Goal: Information Seeking & Learning: Learn about a topic

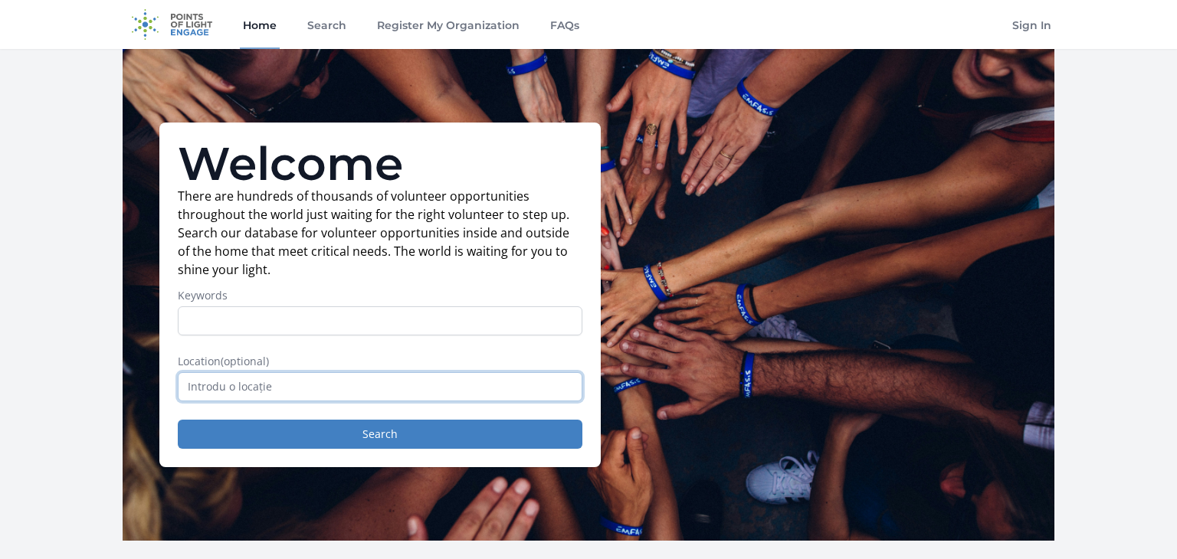
click at [291, 388] on input "text" at bounding box center [380, 386] width 405 height 29
type input "Chișinău, Moldova"
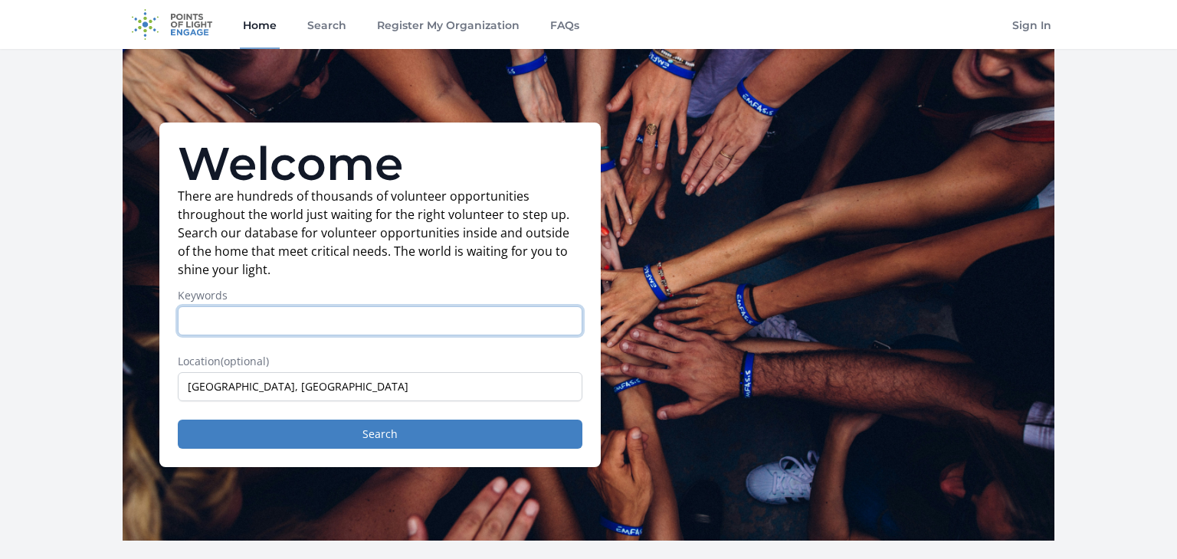
click at [273, 319] on input "Keywords" at bounding box center [380, 320] width 405 height 29
type input "art"
click at [178, 420] on button "Search" at bounding box center [380, 434] width 405 height 29
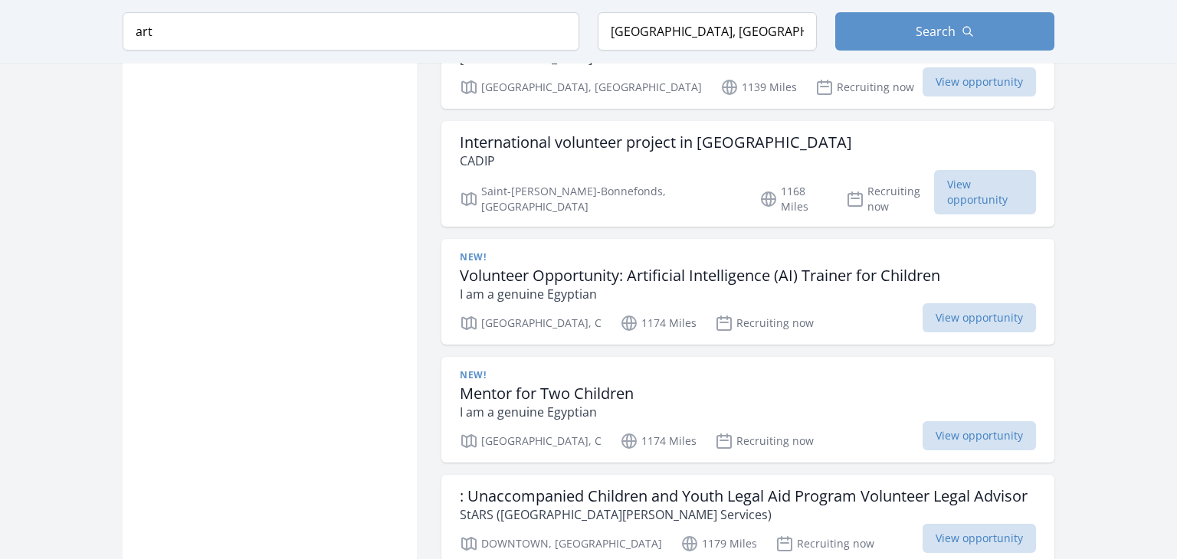
scroll to position [1615, 0]
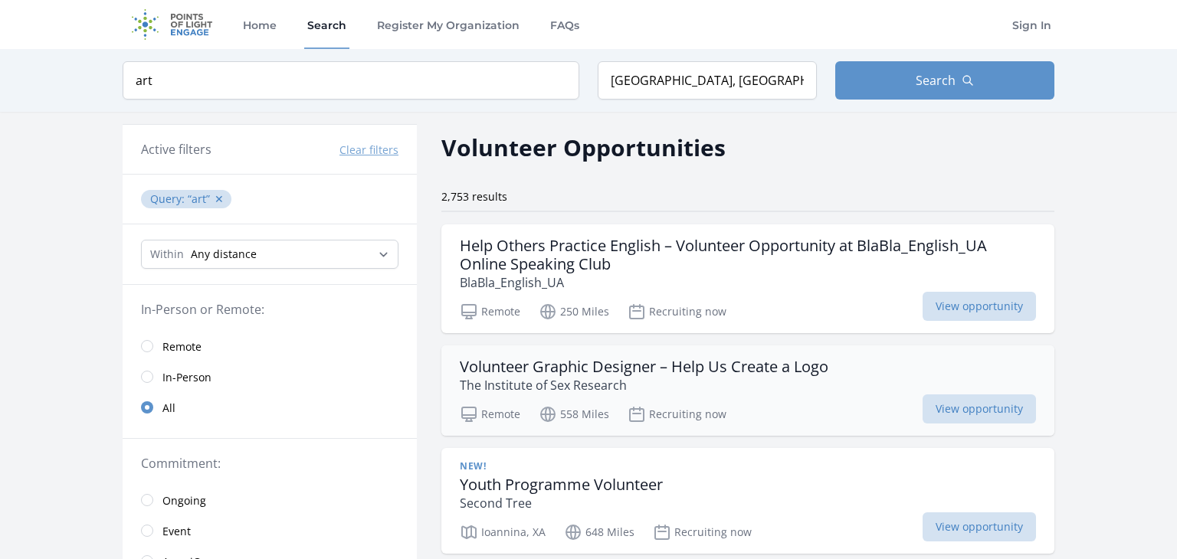
click at [966, 423] on div "Volunteer Graphic Designer – Help Us Create a Logo The Institute of Sex Researc…" at bounding box center [747, 391] width 613 height 90
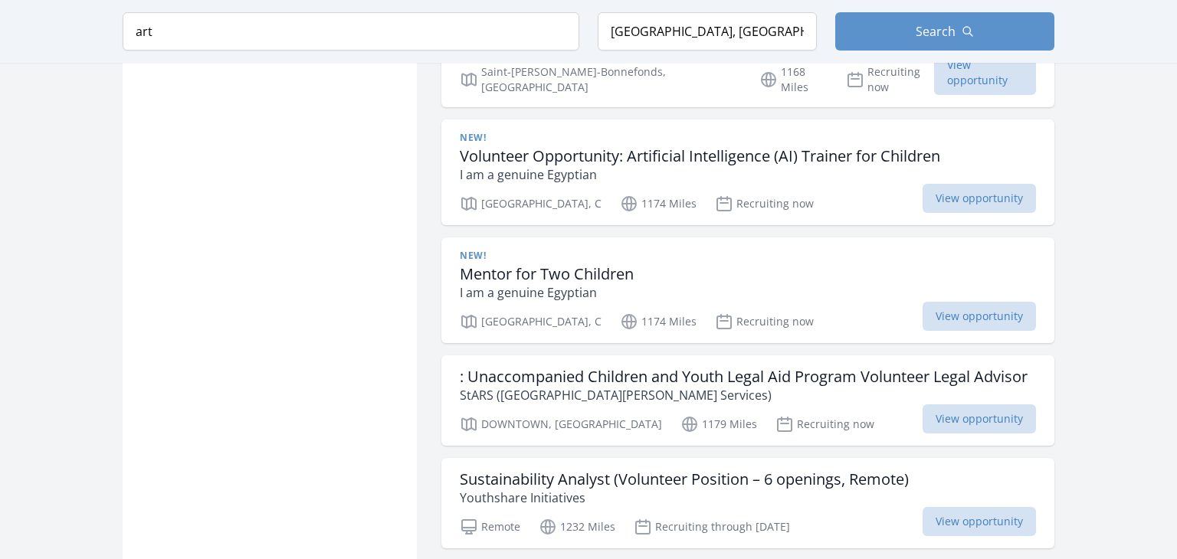
scroll to position [2150, 0]
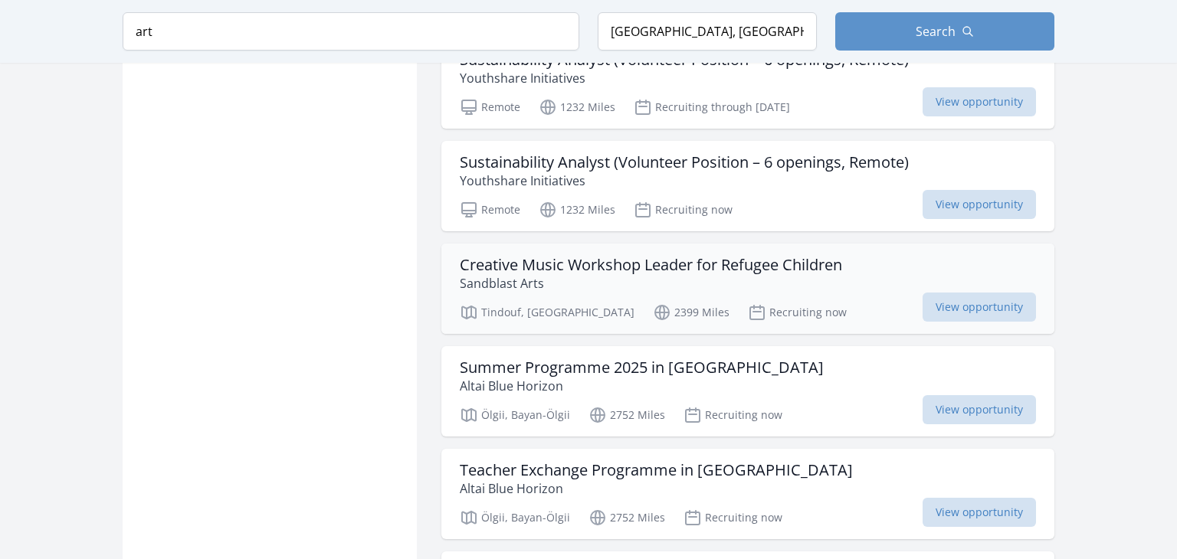
click at [748, 256] on h3 "Creative Music Workshop Leader for Refugee Children" at bounding box center [651, 265] width 382 height 18
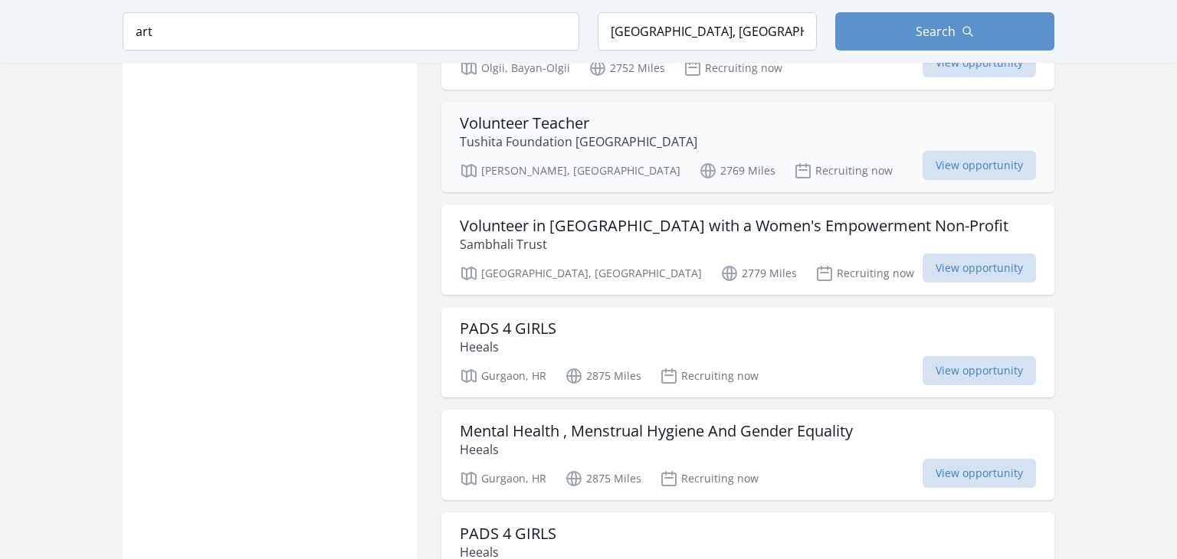
scroll to position [2618, 0]
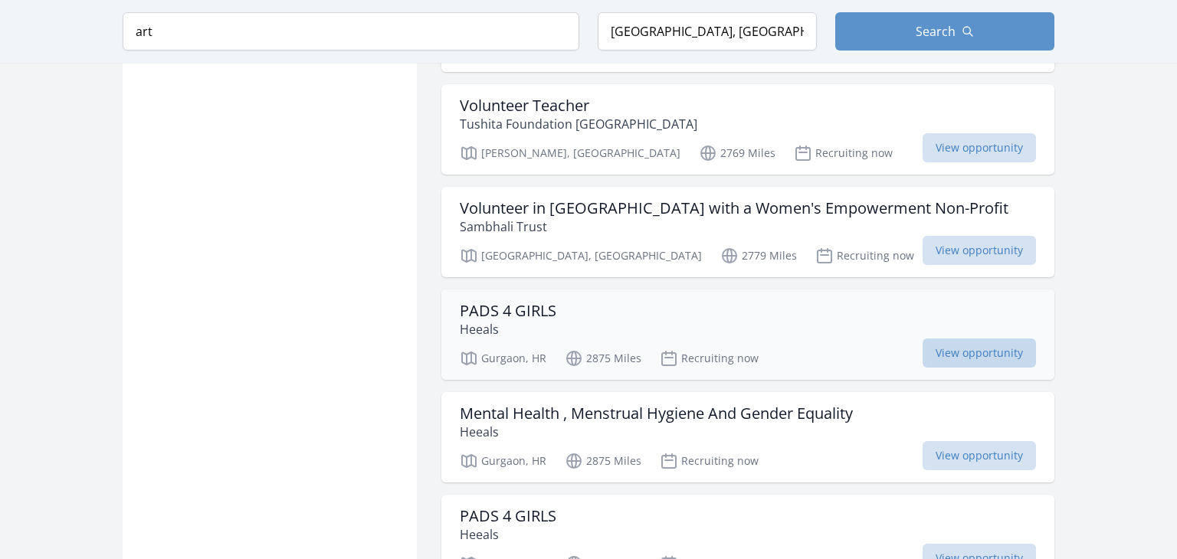
click at [954, 339] on span "View opportunity" at bounding box center [978, 353] width 113 height 29
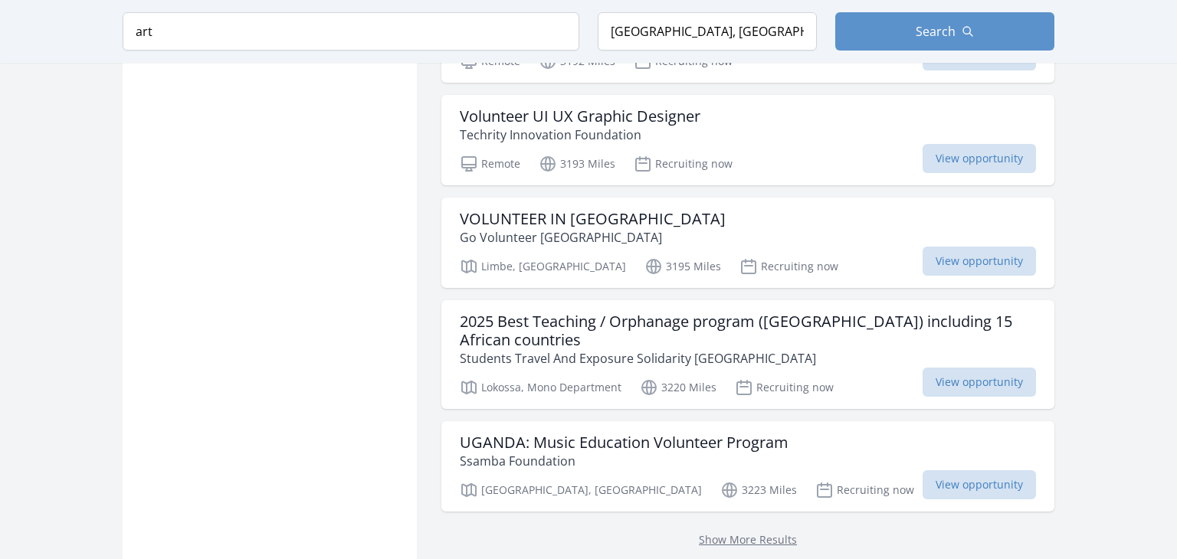
scroll to position [4094, 0]
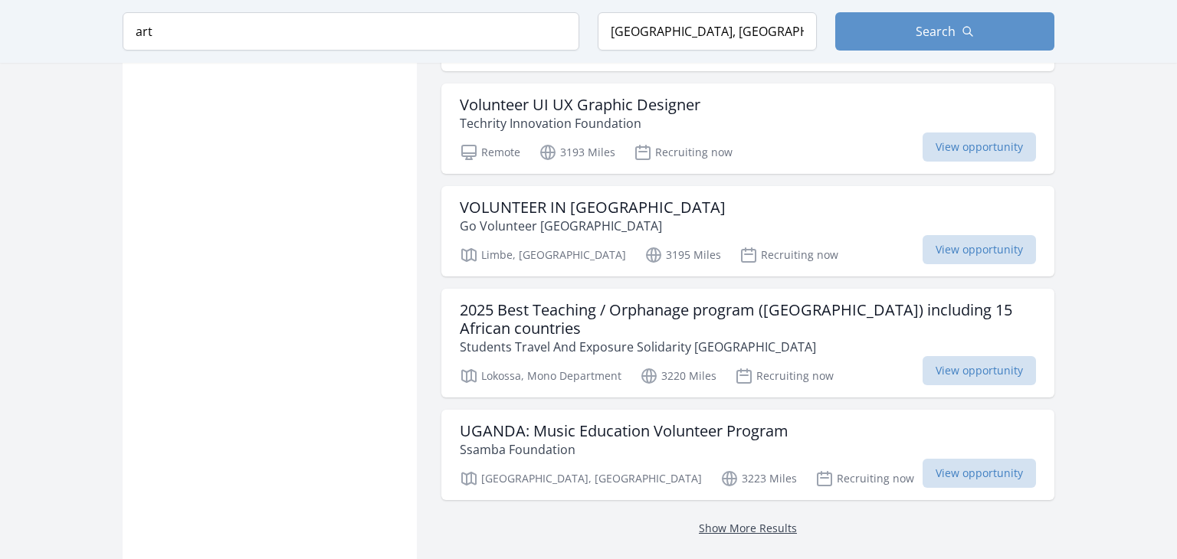
click at [761, 521] on link "Show More Results" at bounding box center [748, 528] width 98 height 15
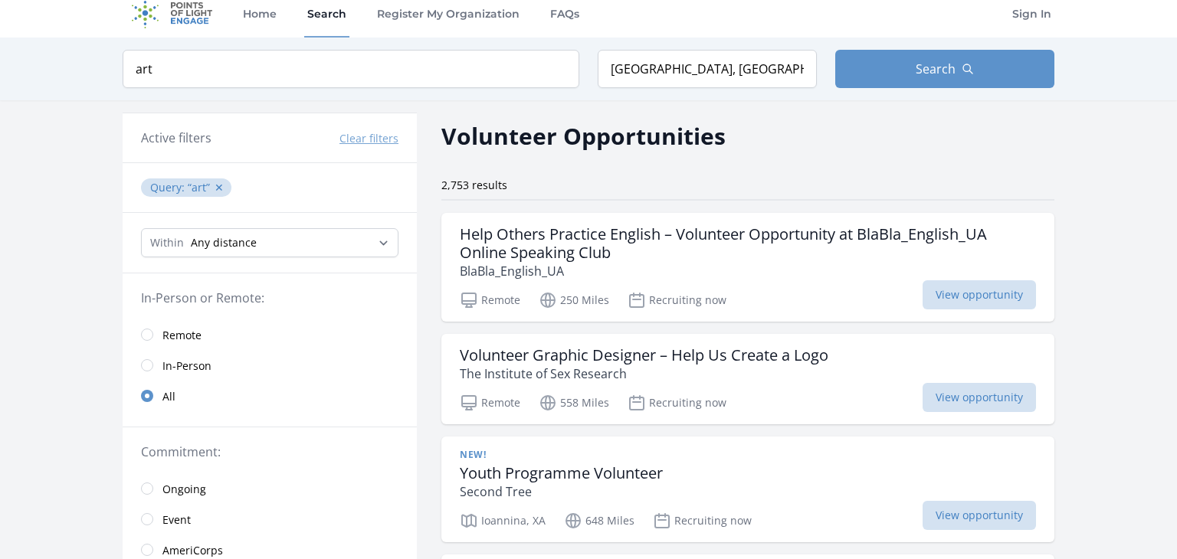
scroll to position [15, 0]
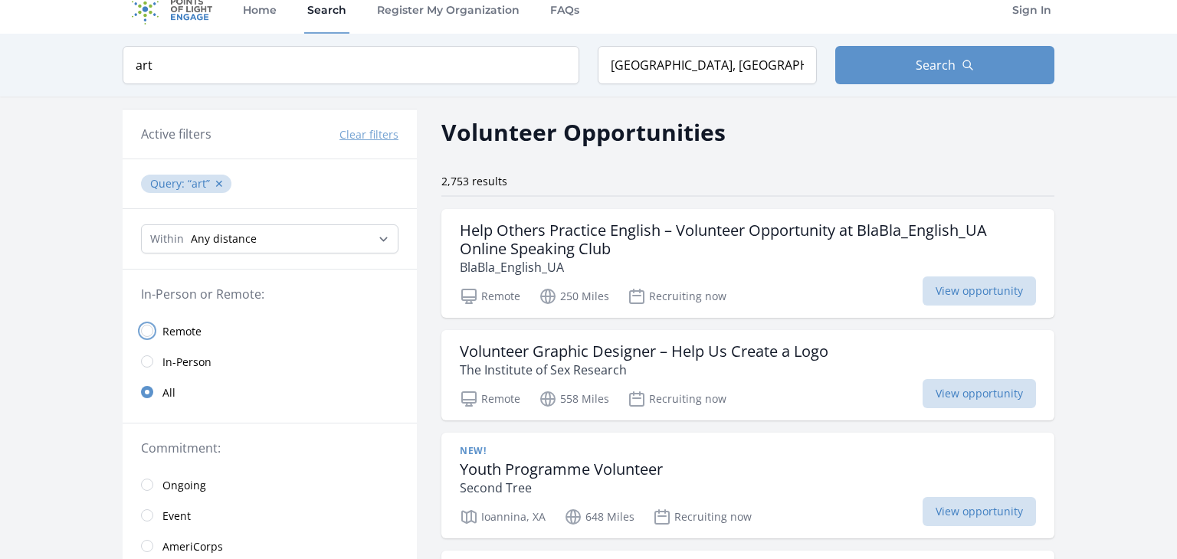
click at [146, 332] on input "radio" at bounding box center [147, 331] width 12 height 12
click at [152, 330] on input "radio" at bounding box center [147, 331] width 12 height 12
click at [146, 331] on input "radio" at bounding box center [147, 331] width 12 height 12
click at [149, 390] on input "radio" at bounding box center [147, 392] width 12 height 12
click at [146, 334] on input "radio" at bounding box center [147, 331] width 12 height 12
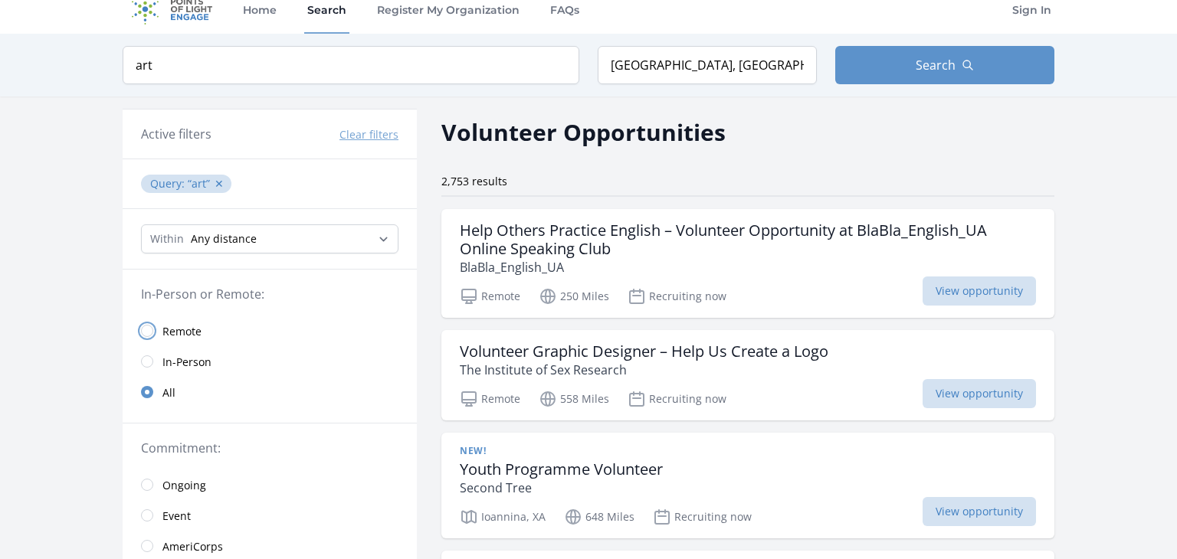
click at [146, 334] on input "radio" at bounding box center [147, 331] width 12 height 12
drag, startPoint x: 146, startPoint y: 334, endPoint x: 171, endPoint y: 323, distance: 26.8
click at [149, 334] on input "radio" at bounding box center [147, 331] width 12 height 12
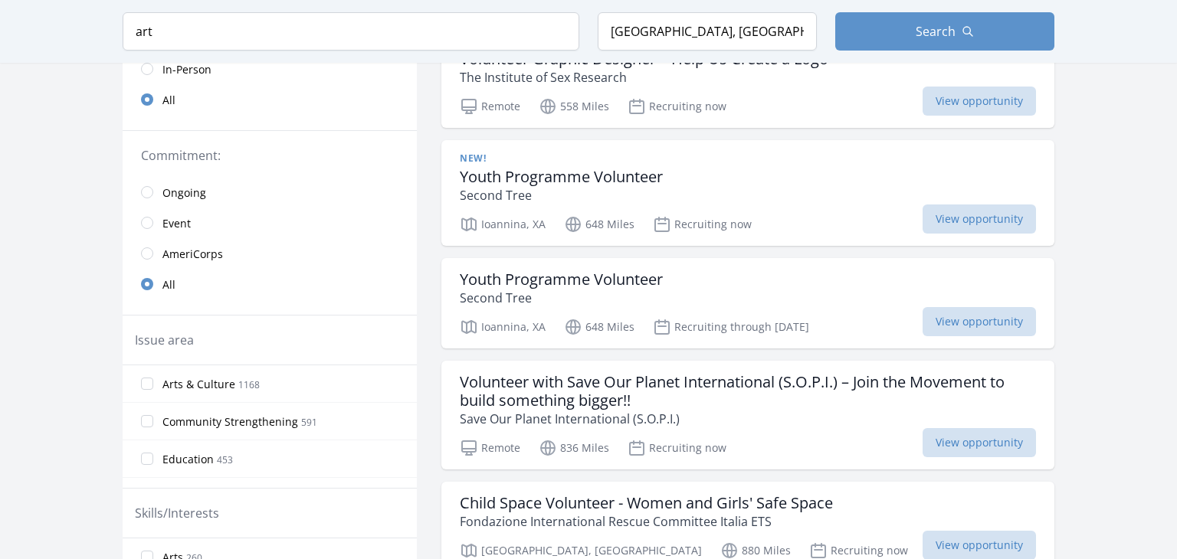
scroll to position [310, 0]
click at [149, 381] on input "Arts & Culture 1168" at bounding box center [147, 382] width 12 height 12
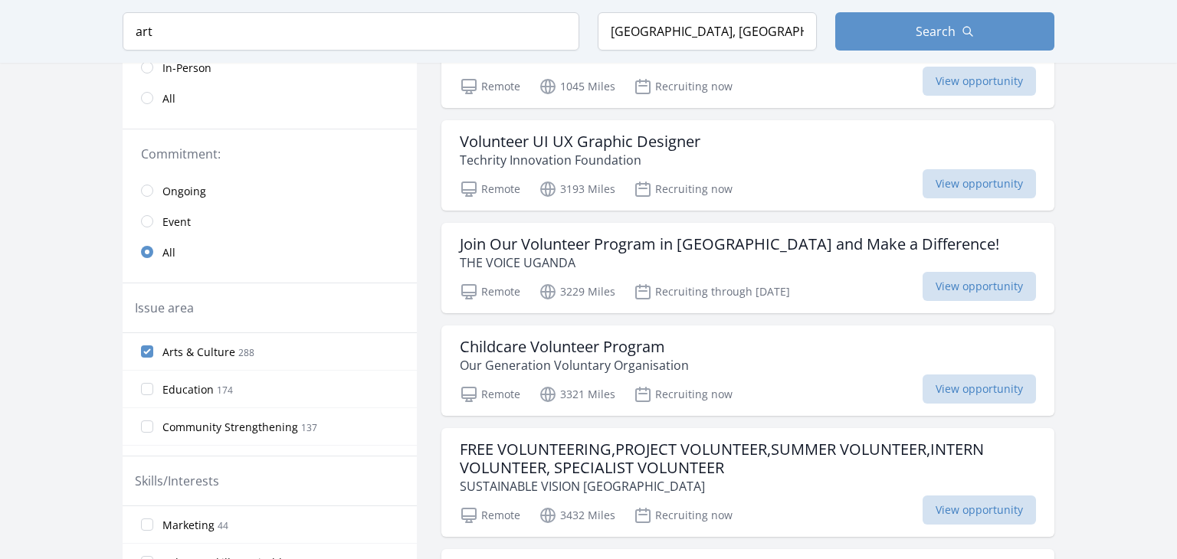
scroll to position [38, 0]
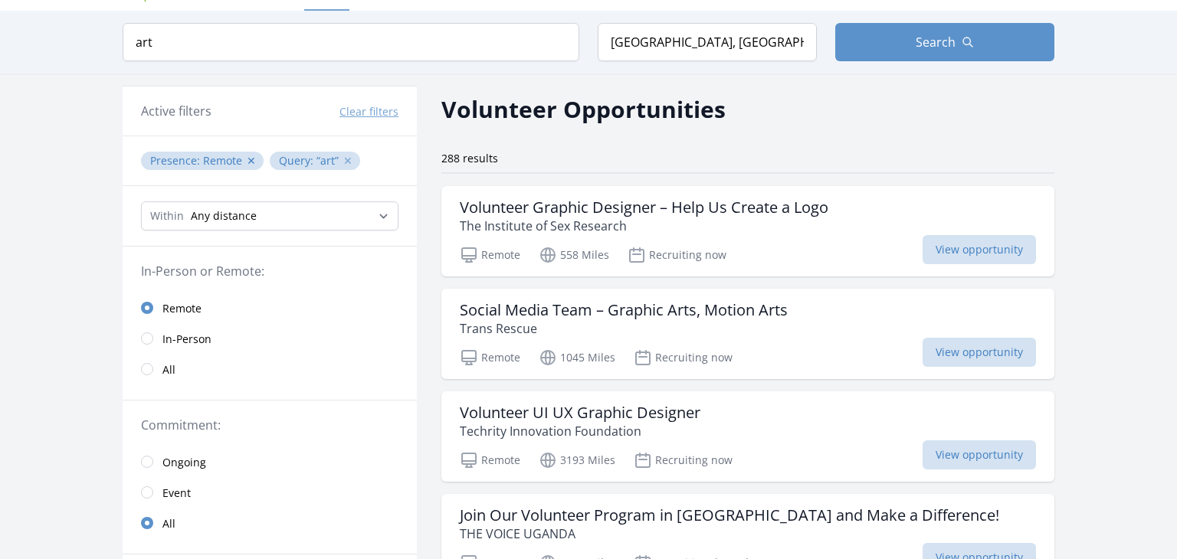
click at [344, 160] on button "✕" at bounding box center [347, 160] width 9 height 15
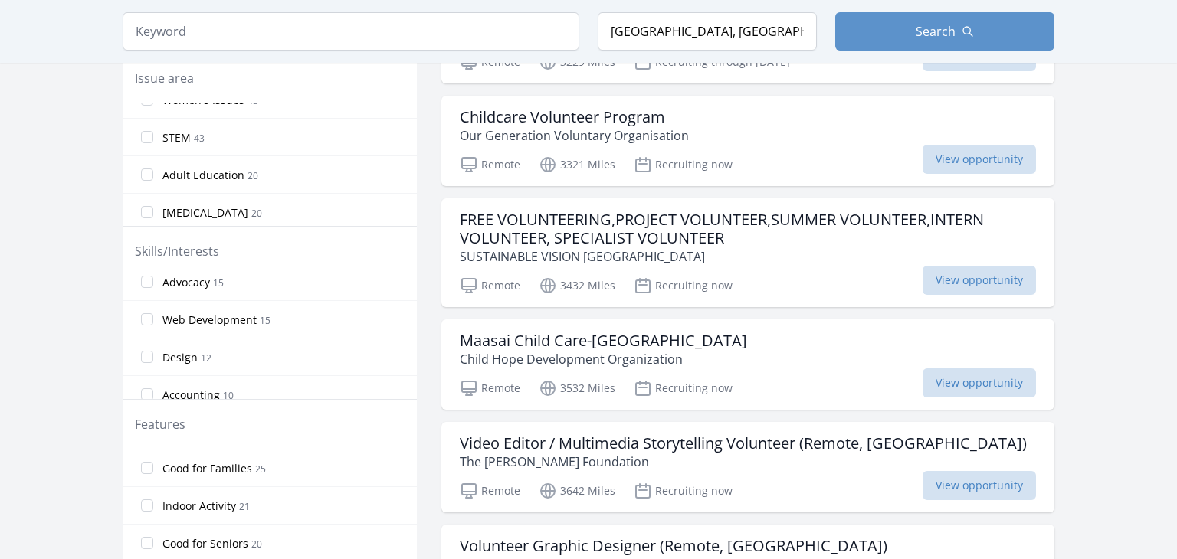
scroll to position [364, 0]
click at [252, 334] on label "Design 12" at bounding box center [270, 344] width 294 height 31
click at [153, 338] on input "Design 12" at bounding box center [147, 344] width 12 height 12
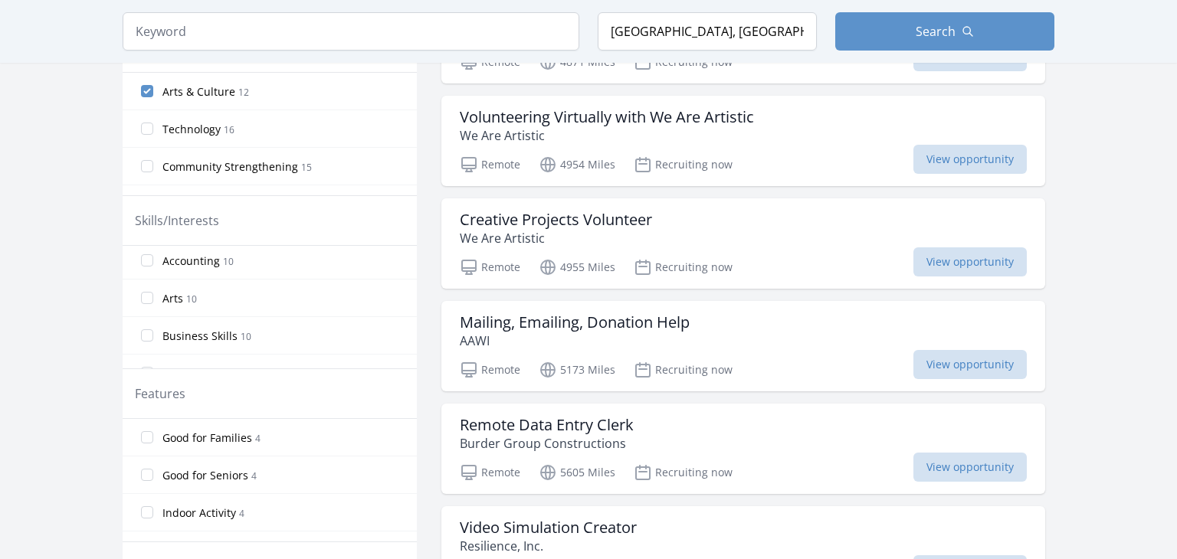
scroll to position [456, 0]
click at [217, 299] on label "Arts 10" at bounding box center [270, 296] width 294 height 31
click at [153, 299] on input "Arts 10" at bounding box center [147, 296] width 12 height 12
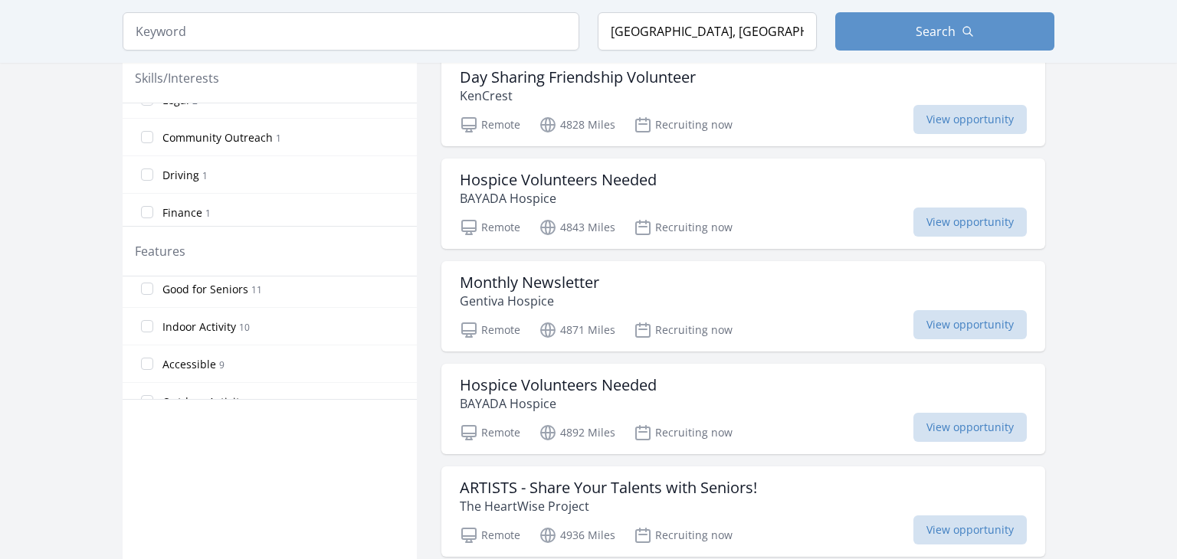
scroll to position [31, 0]
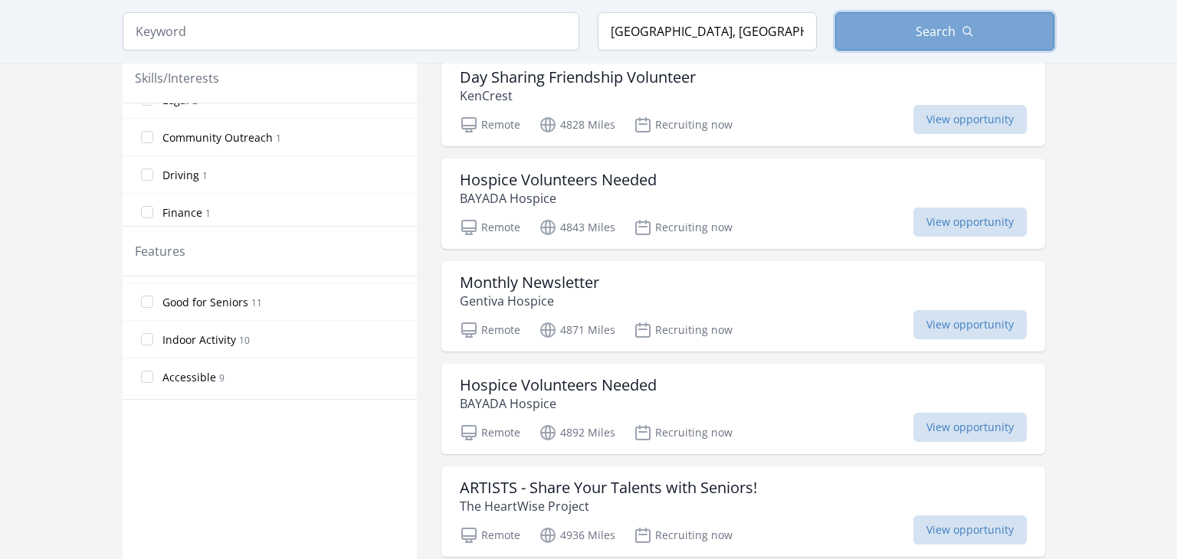
click at [936, 40] on span "Search" at bounding box center [935, 31] width 40 height 18
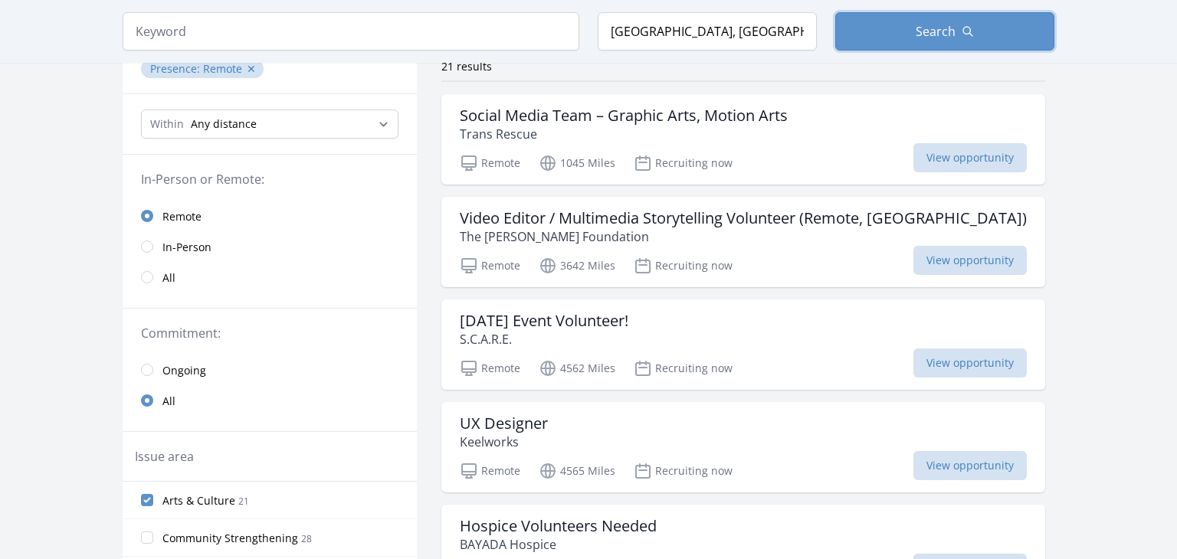
scroll to position [0, 0]
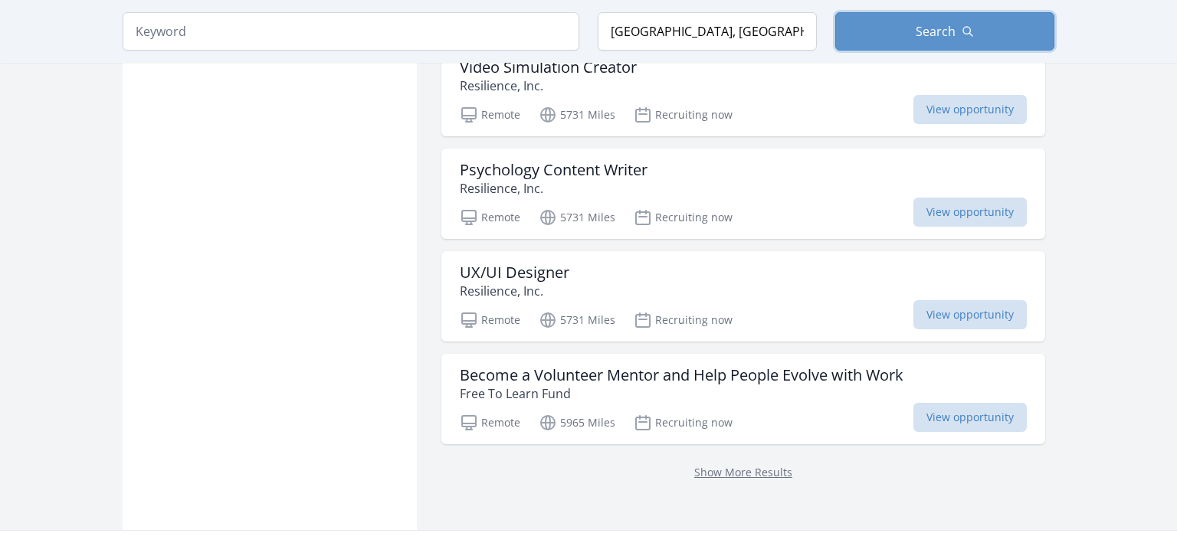
scroll to position [1934, 0]
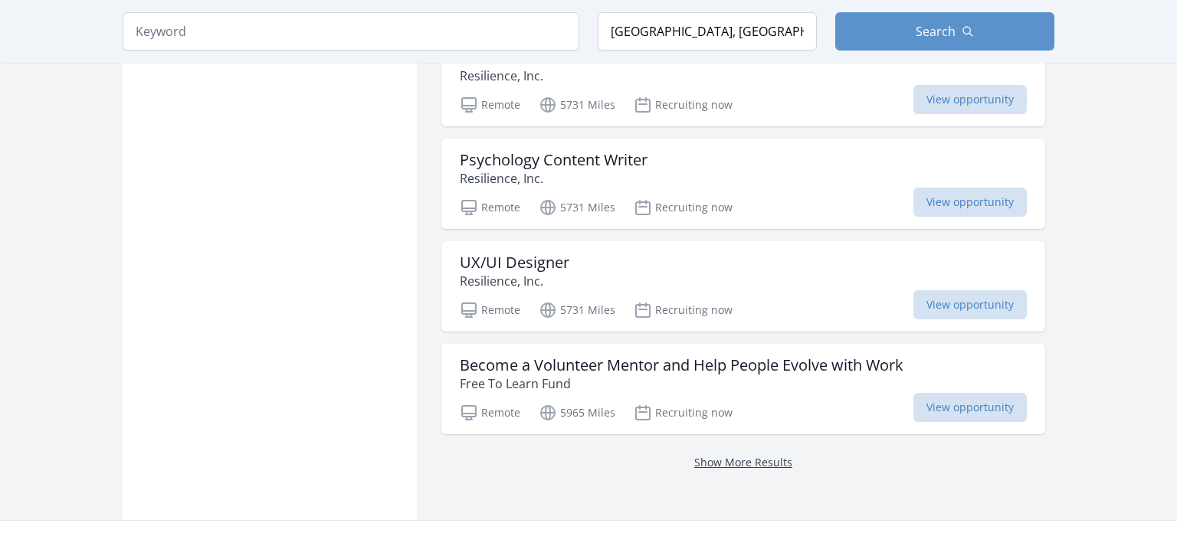
click at [694, 459] on link "Show More Results" at bounding box center [743, 462] width 98 height 15
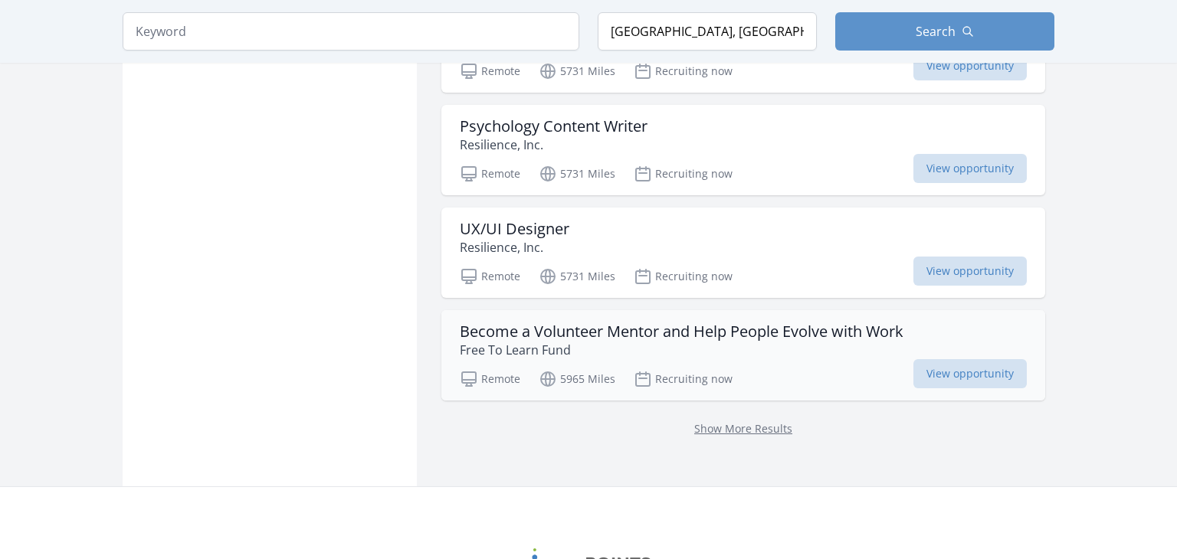
scroll to position [1973, 0]
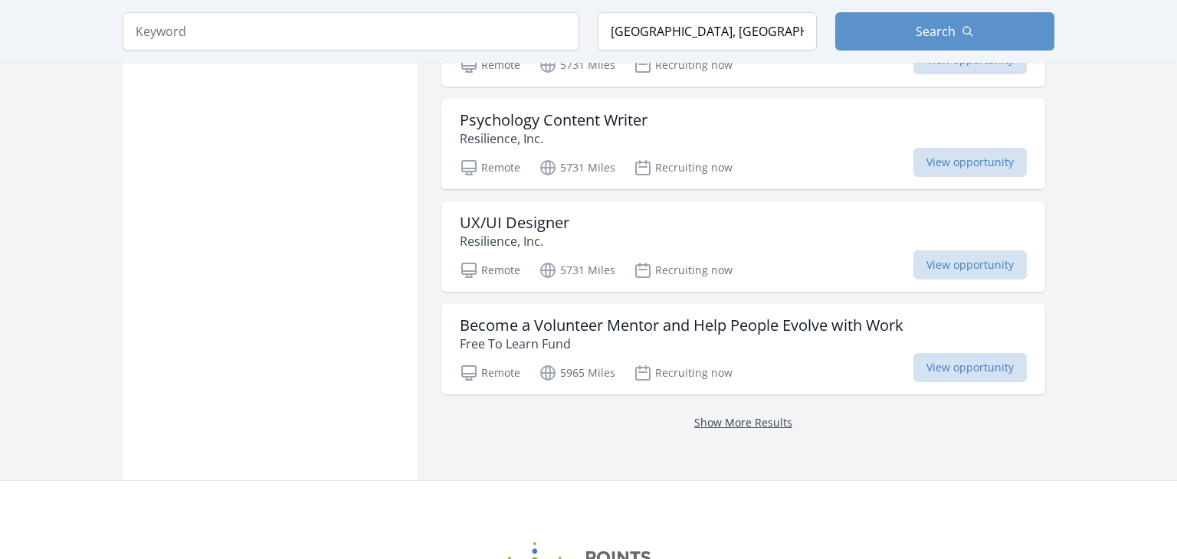
click at [695, 419] on link "Show More Results" at bounding box center [743, 422] width 98 height 15
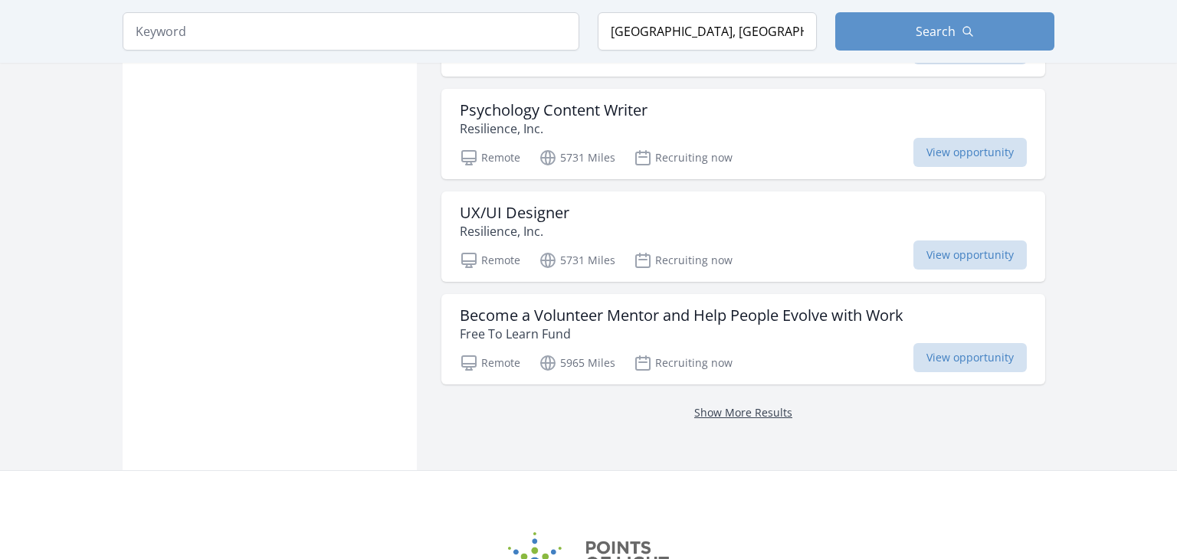
scroll to position [1998, 0]
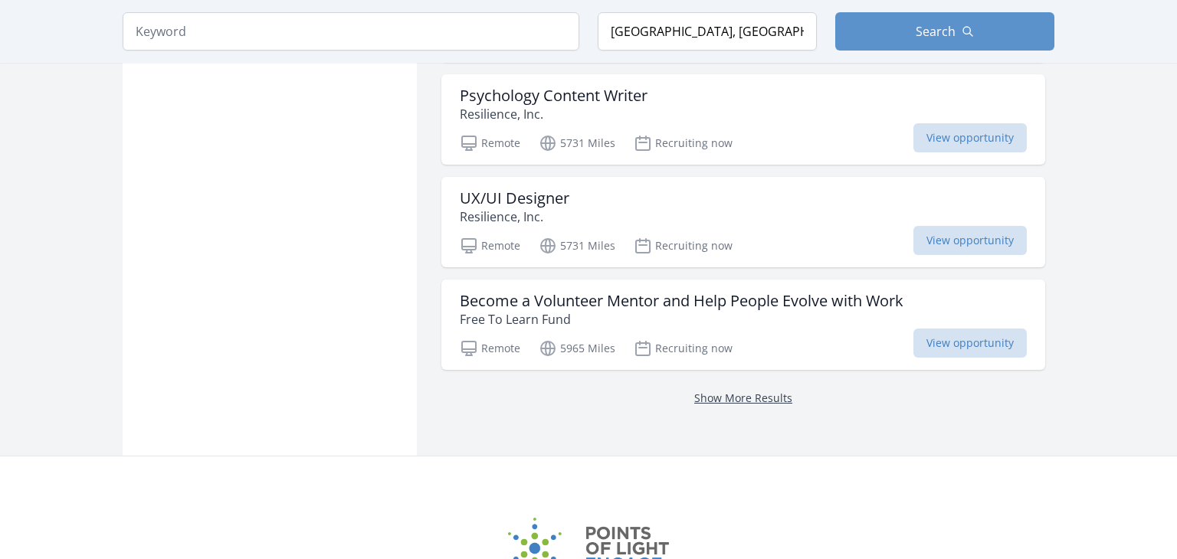
click at [721, 391] on link "Show More Results" at bounding box center [743, 398] width 98 height 15
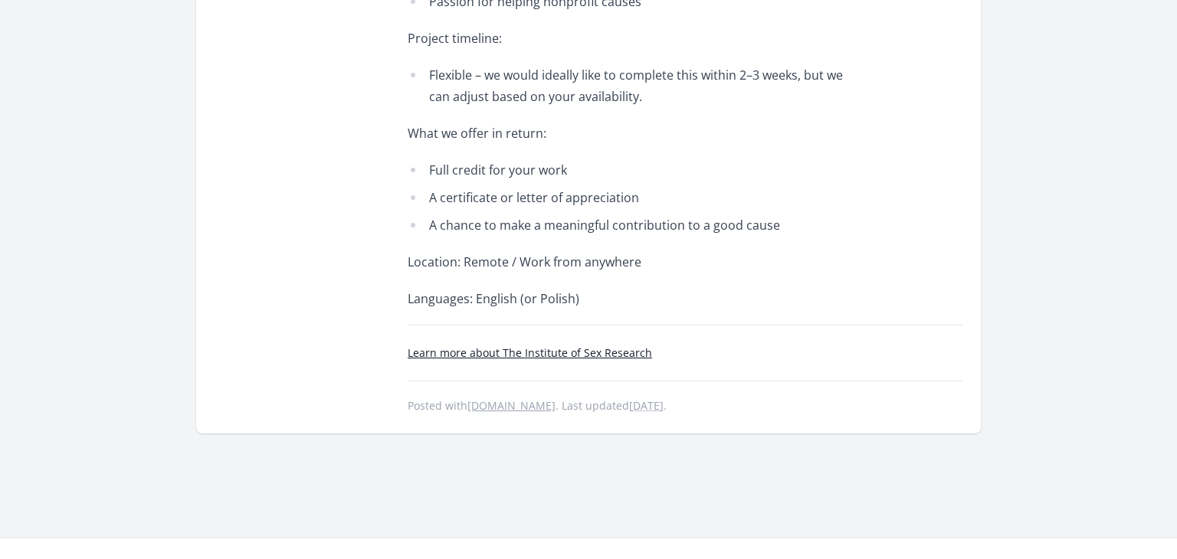
scroll to position [888, 0]
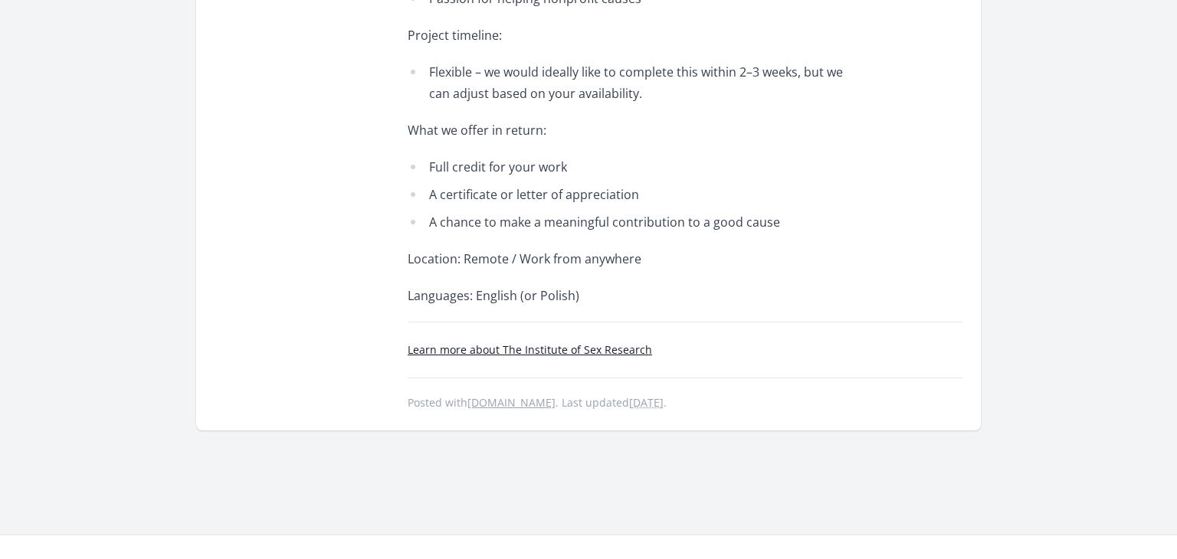
click at [620, 342] on link "Learn more about The Institute of Sex Research" at bounding box center [530, 349] width 244 height 15
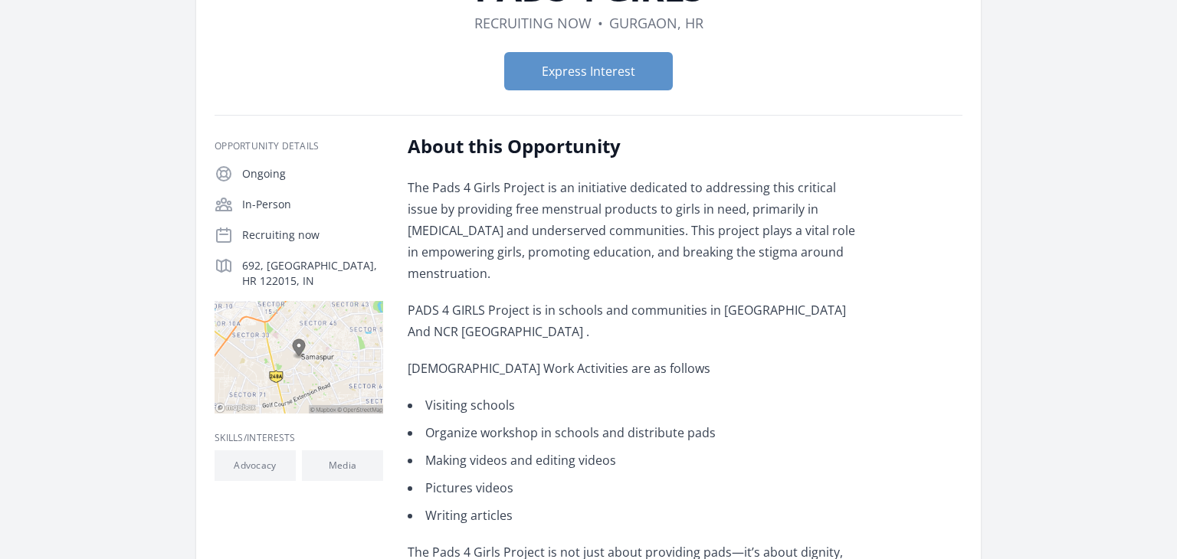
scroll to position [147, 0]
